Goal: Check status: Check status

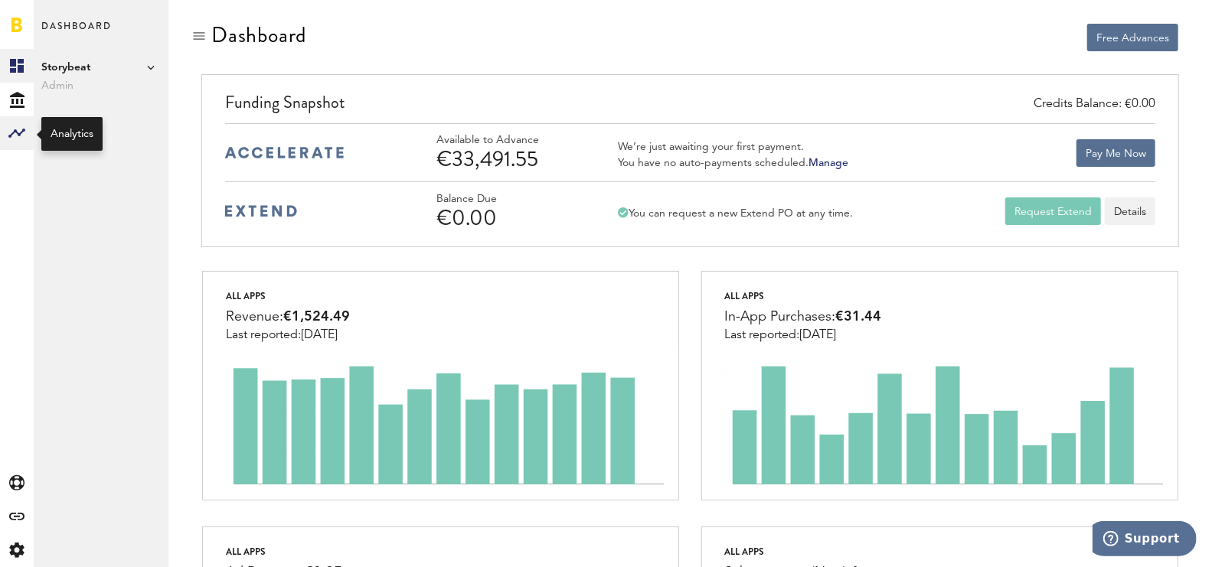
click at [24, 136] on rect at bounding box center [17, 133] width 18 height 18
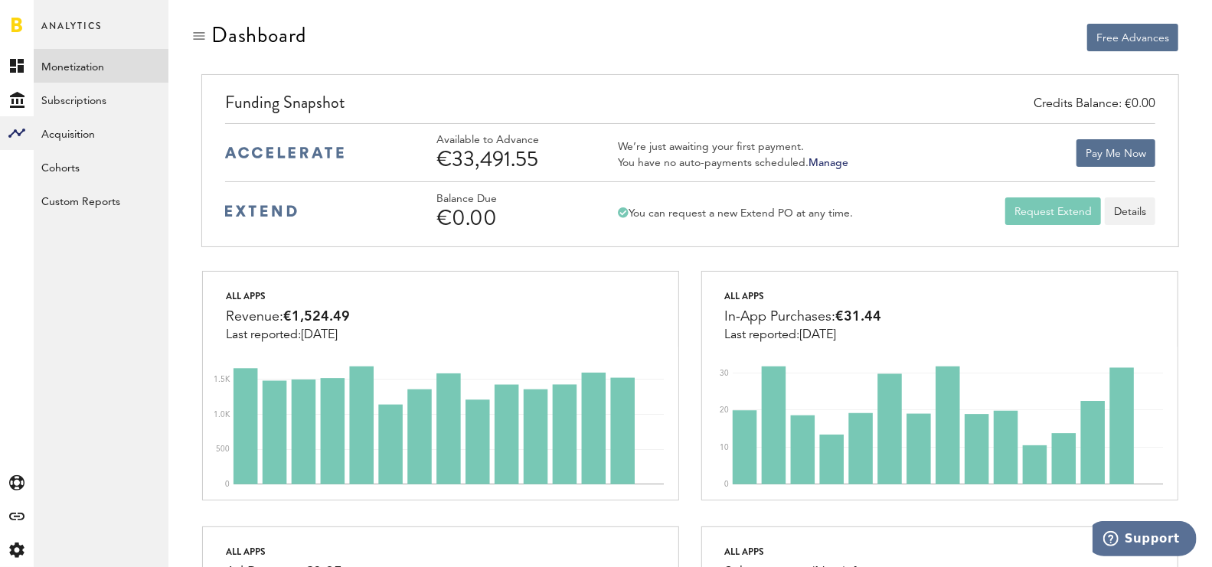
click at [103, 64] on link "Monetization" at bounding box center [101, 66] width 135 height 34
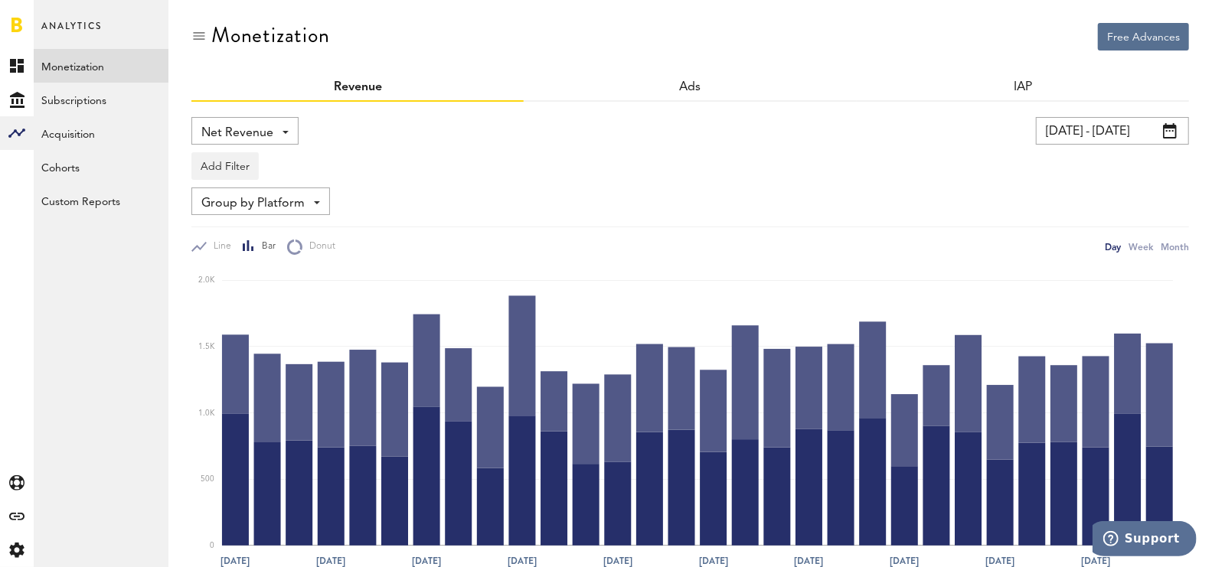
click at [1067, 127] on input "[DATE] - [DATE]" at bounding box center [1112, 131] width 153 height 28
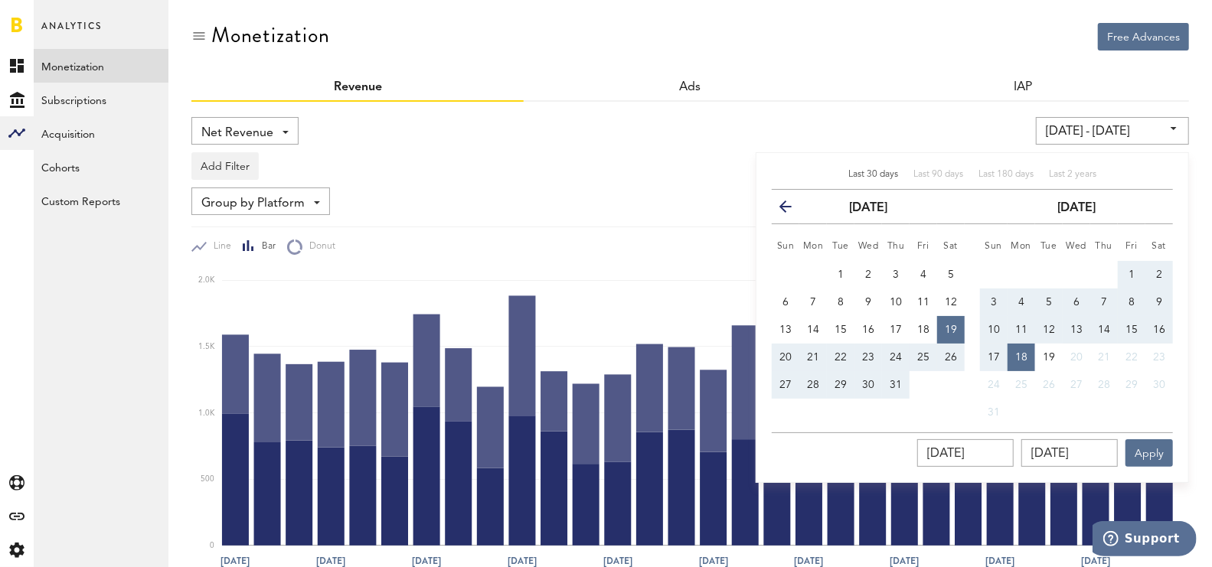
click at [1136, 267] on button "1" at bounding box center [1132, 275] width 28 height 28
type input "[DATE] - [DATE]"
type input "[DATE]"
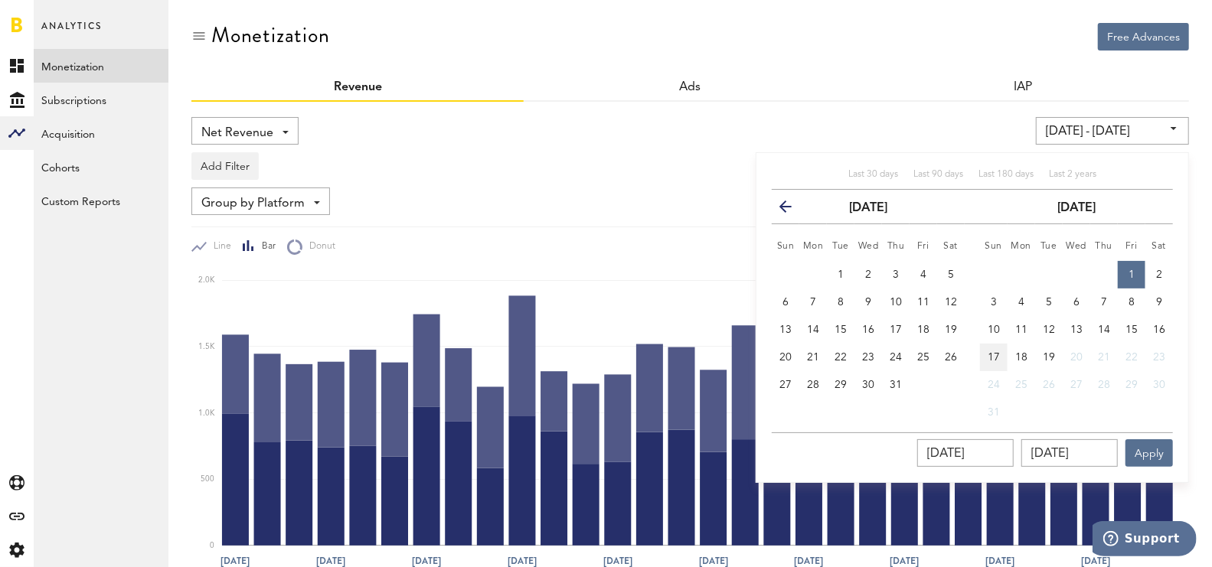
click at [1004, 354] on button "17" at bounding box center [994, 358] width 28 height 28
type input "[DATE] - [DATE]"
type input "[DATE]"
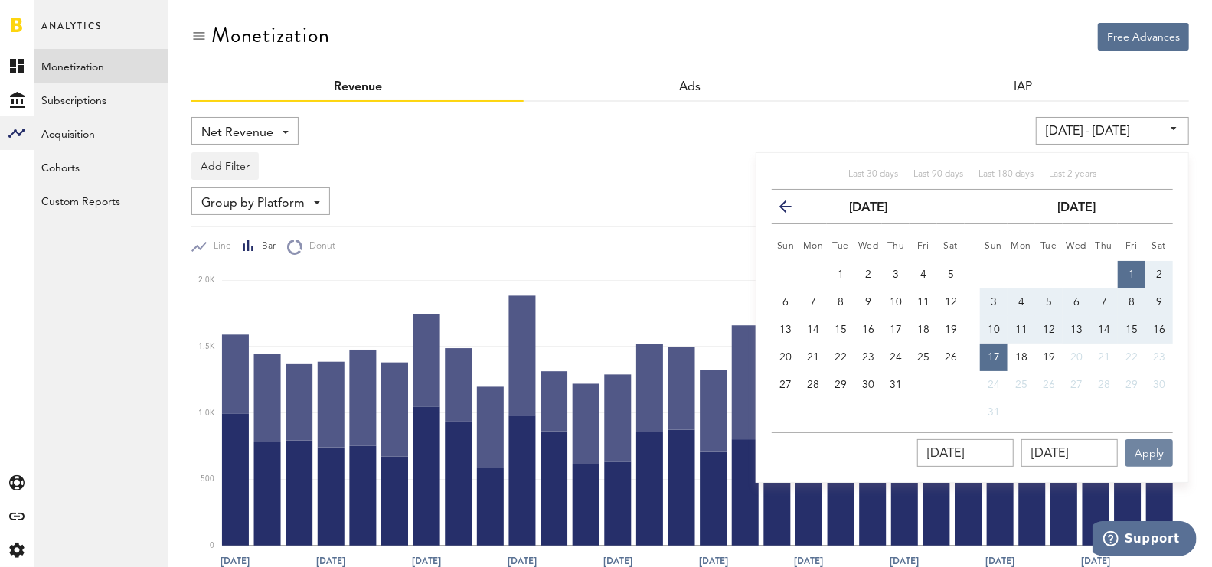
click at [1161, 451] on button "Apply" at bounding box center [1148, 453] width 47 height 28
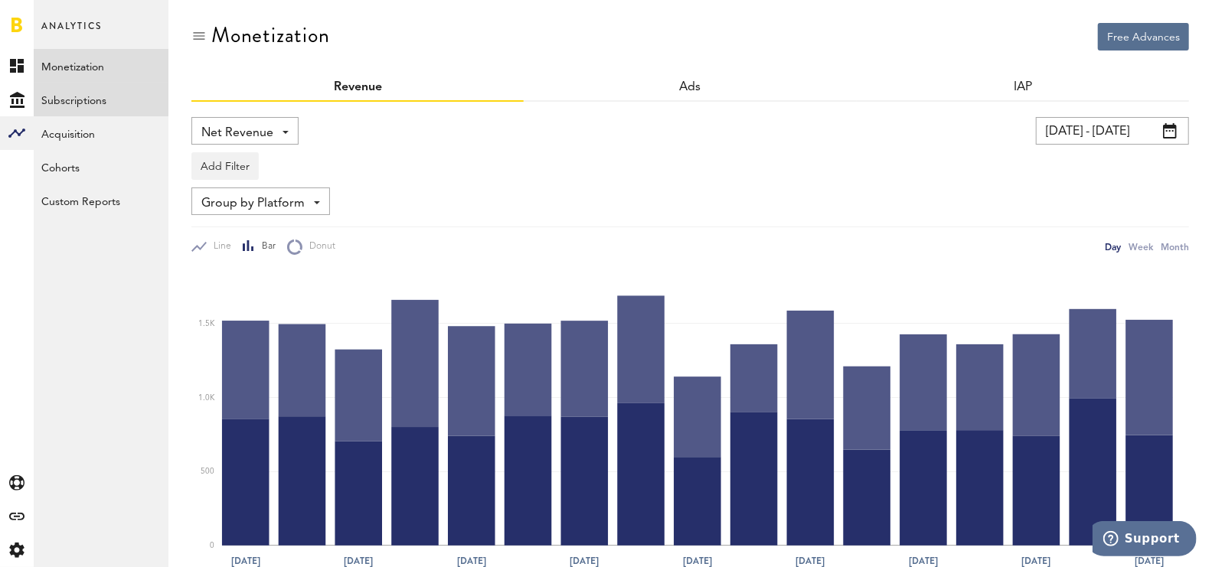
click at [100, 103] on link "Subscriptions" at bounding box center [101, 100] width 135 height 34
